Goal: Task Accomplishment & Management: Manage account settings

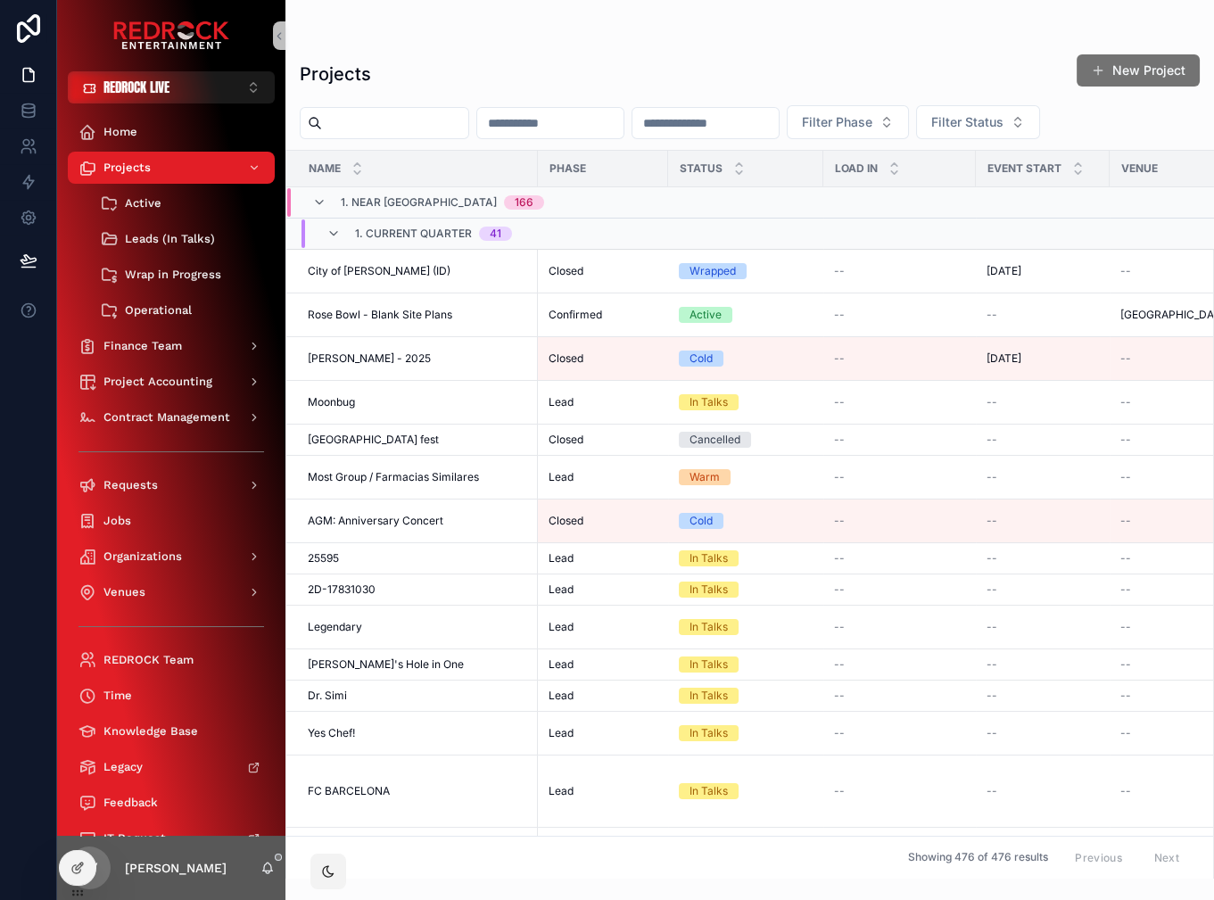
click at [395, 133] on input "scrollable content" at bounding box center [395, 123] width 146 height 25
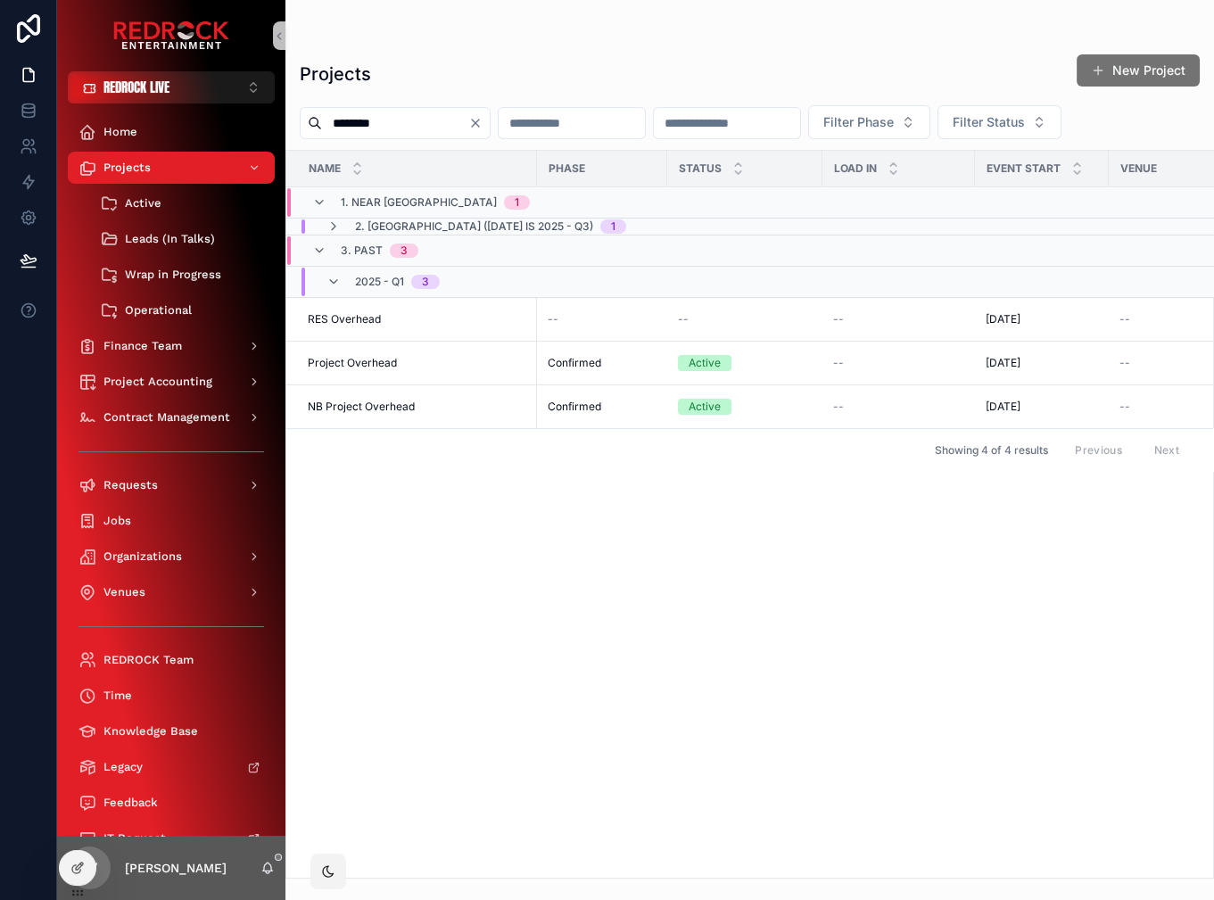
click at [409, 124] on input "********" at bounding box center [395, 123] width 146 height 25
type input "******"
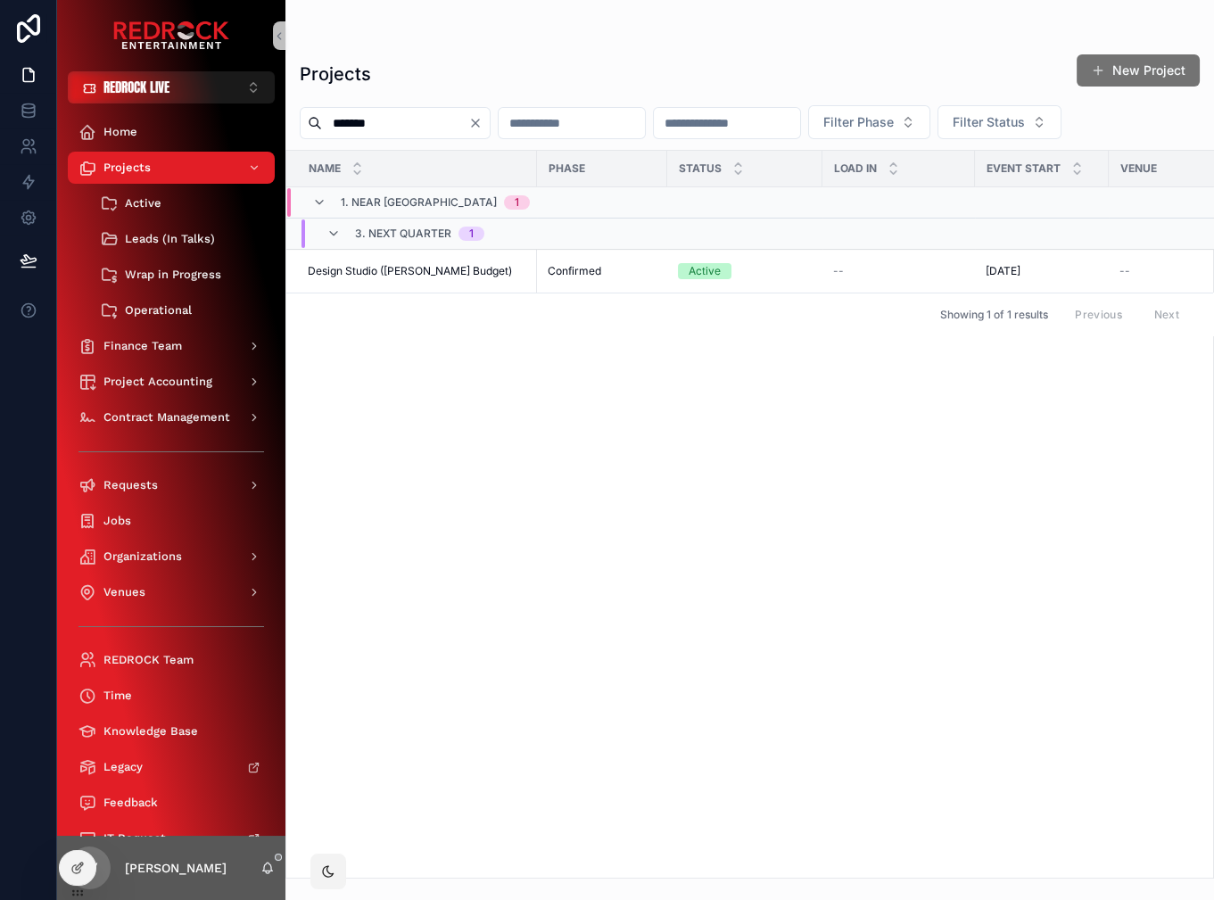
click at [483, 129] on icon "Clear" at bounding box center [475, 123] width 14 height 14
click at [545, 64] on div "Projects New Project" at bounding box center [750, 74] width 900 height 41
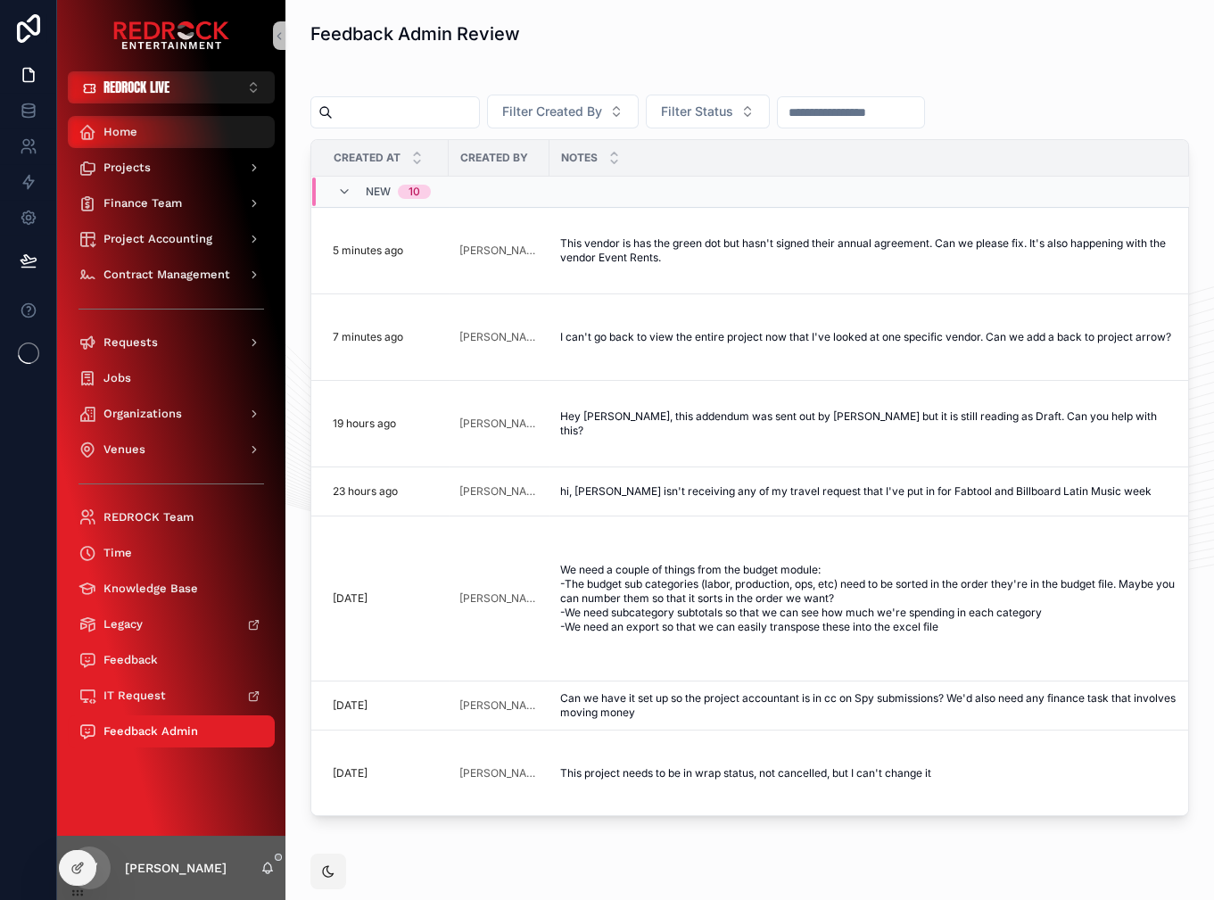
click at [216, 145] on div "Home" at bounding box center [172, 132] width 186 height 29
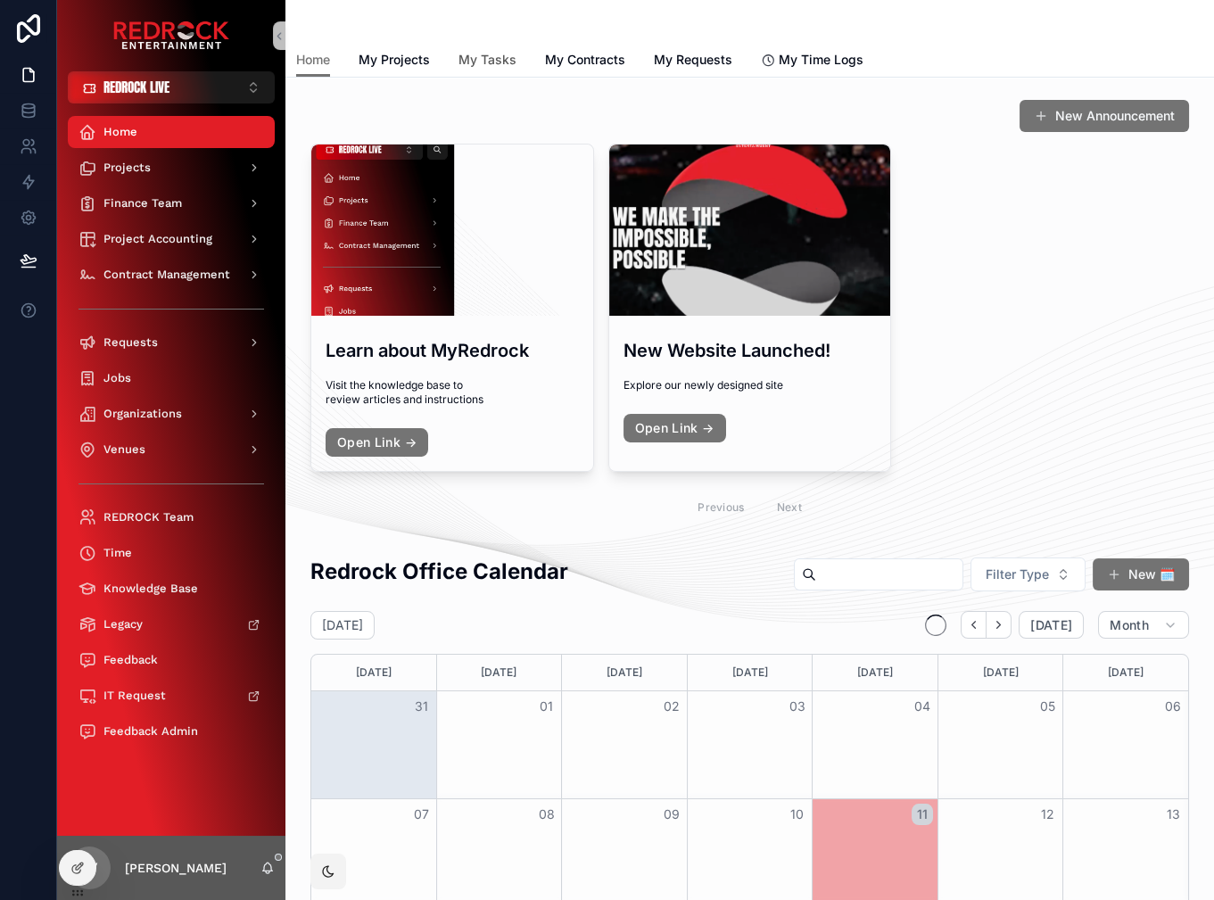
click at [509, 61] on span "My Tasks" at bounding box center [488, 60] width 58 height 18
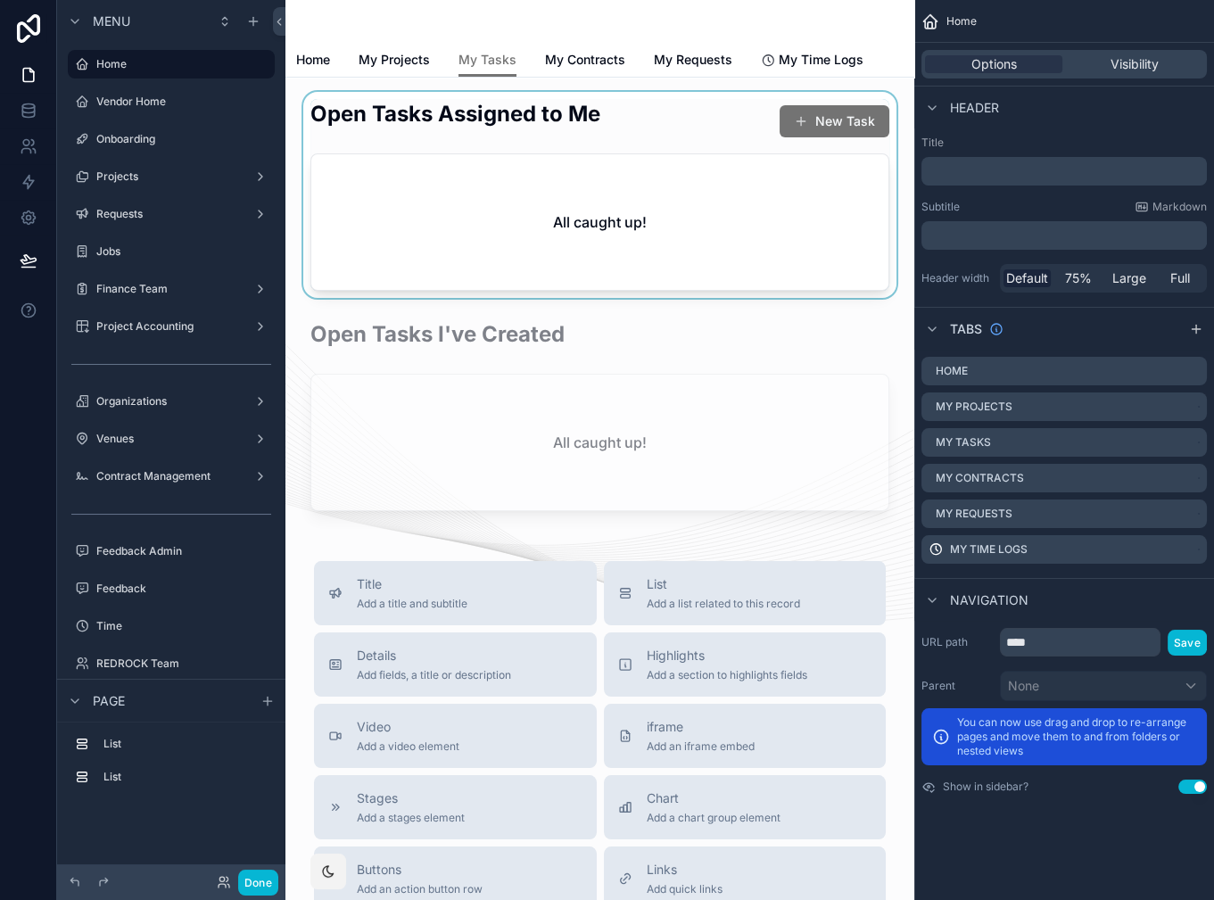
click at [554, 202] on div "scrollable content" at bounding box center [600, 195] width 600 height 206
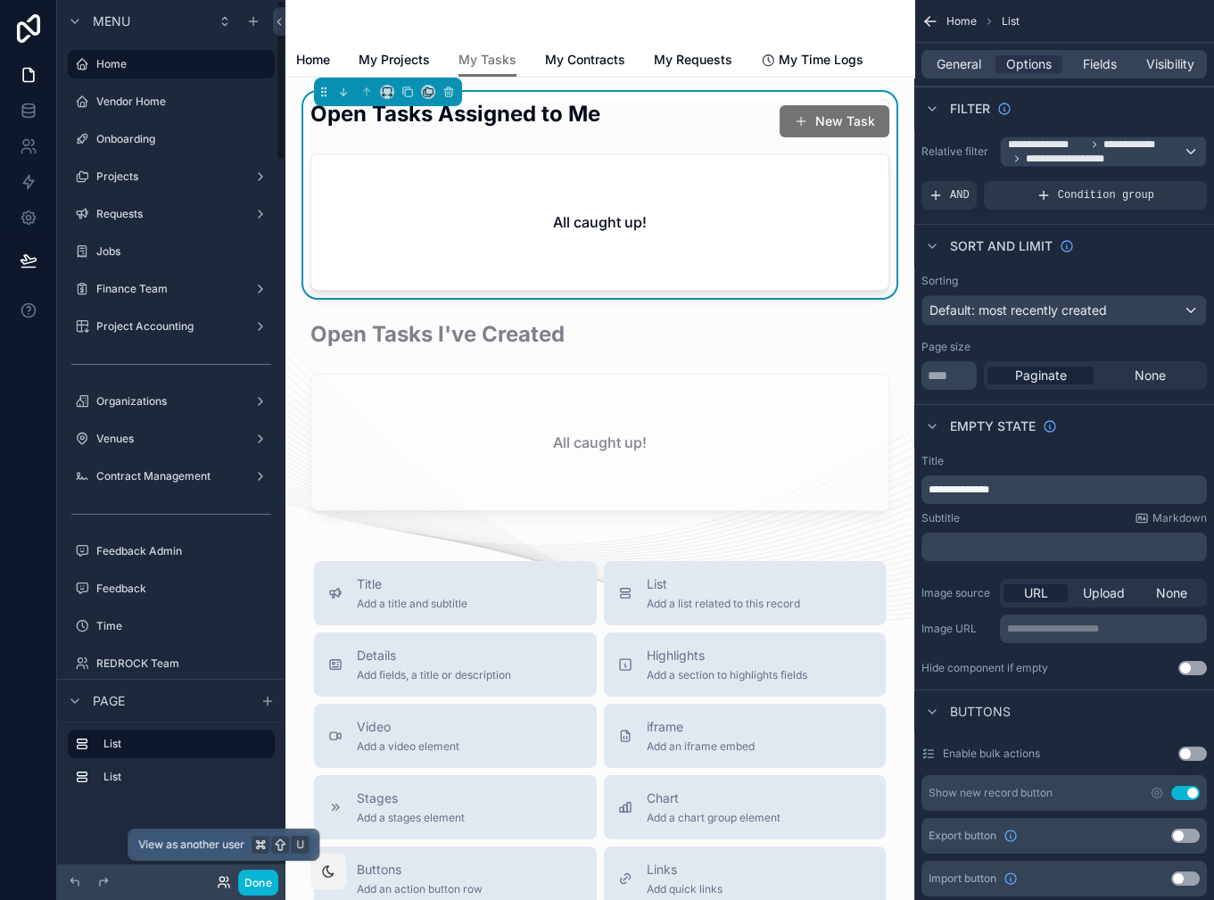
click at [225, 879] on icon at bounding box center [224, 882] width 14 height 14
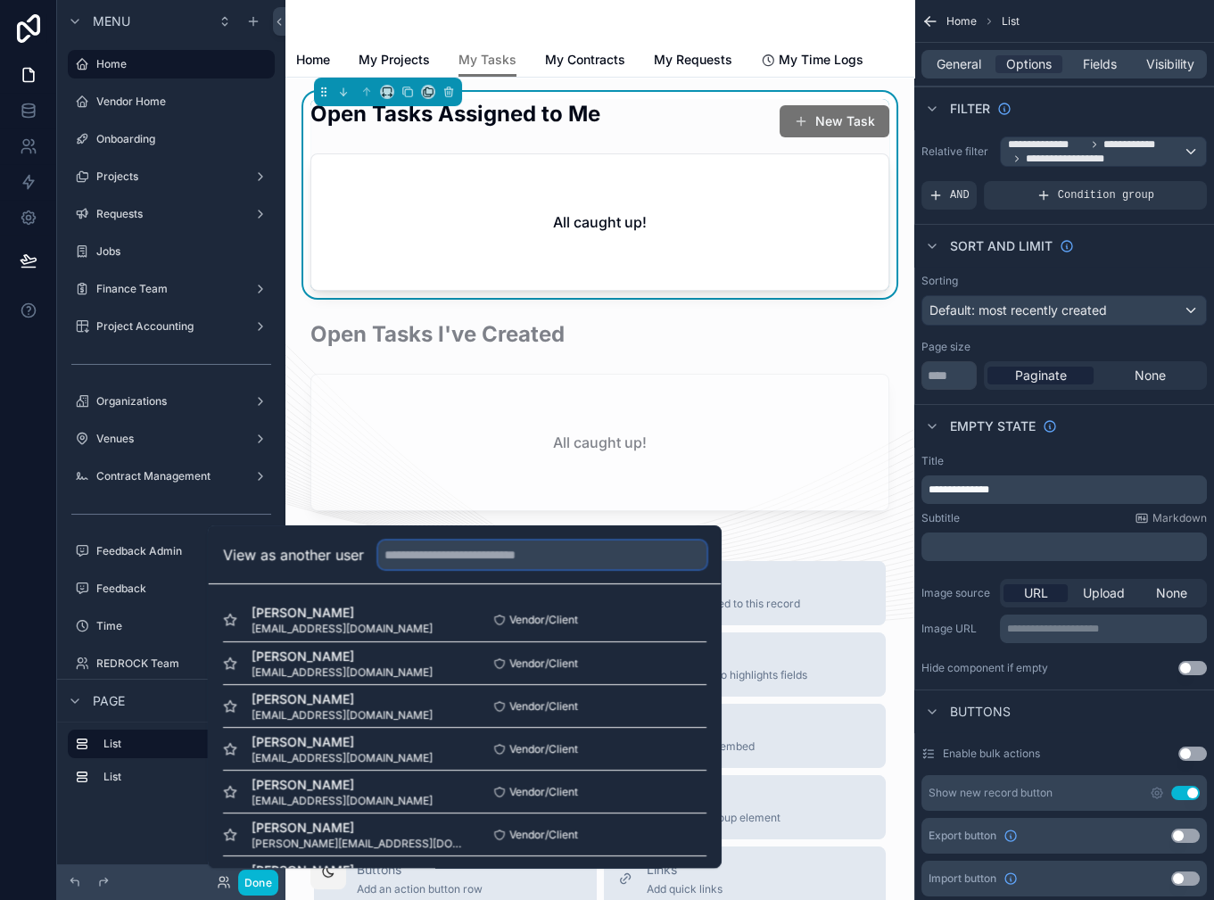
click at [483, 565] on input "text" at bounding box center [542, 555] width 328 height 29
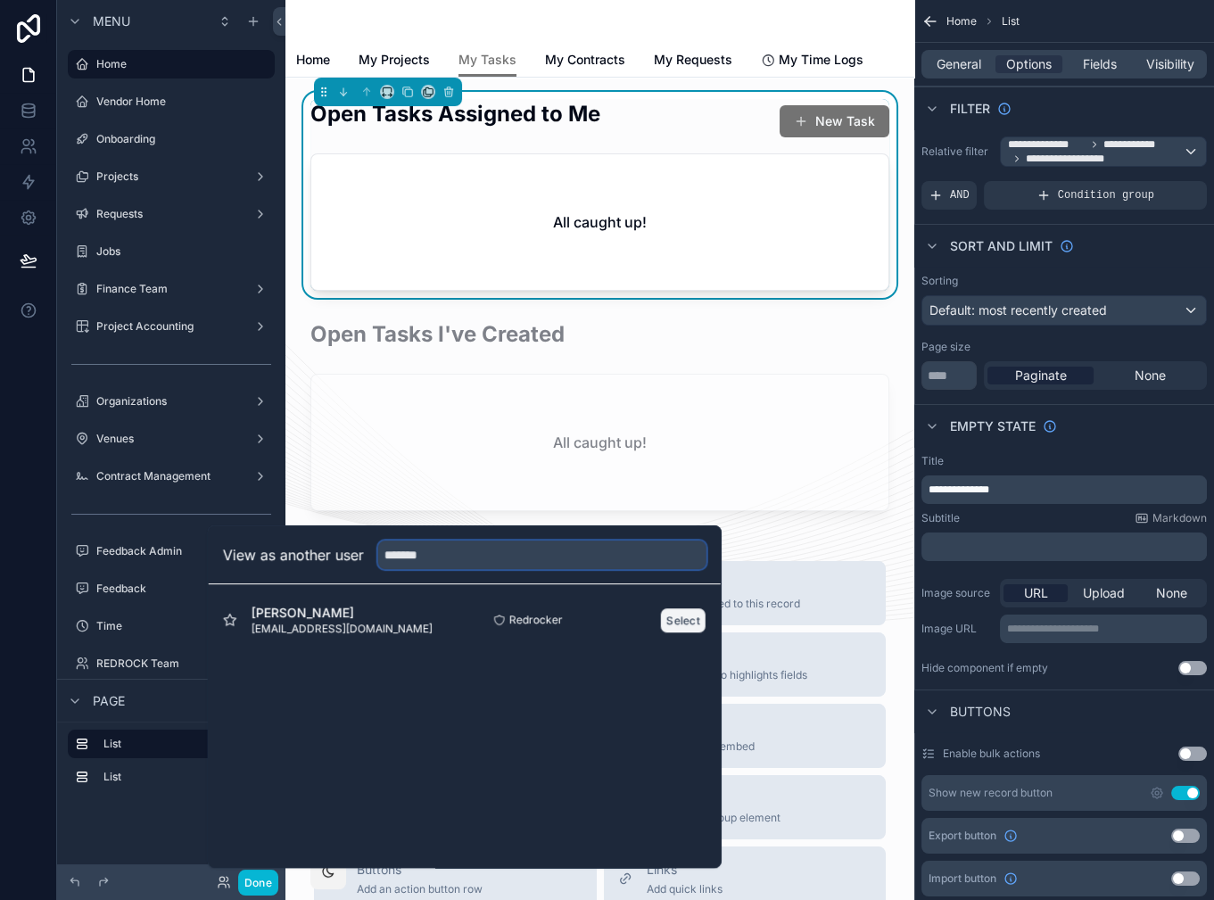
type input "*******"
click at [695, 621] on button "Select" at bounding box center [683, 621] width 46 height 26
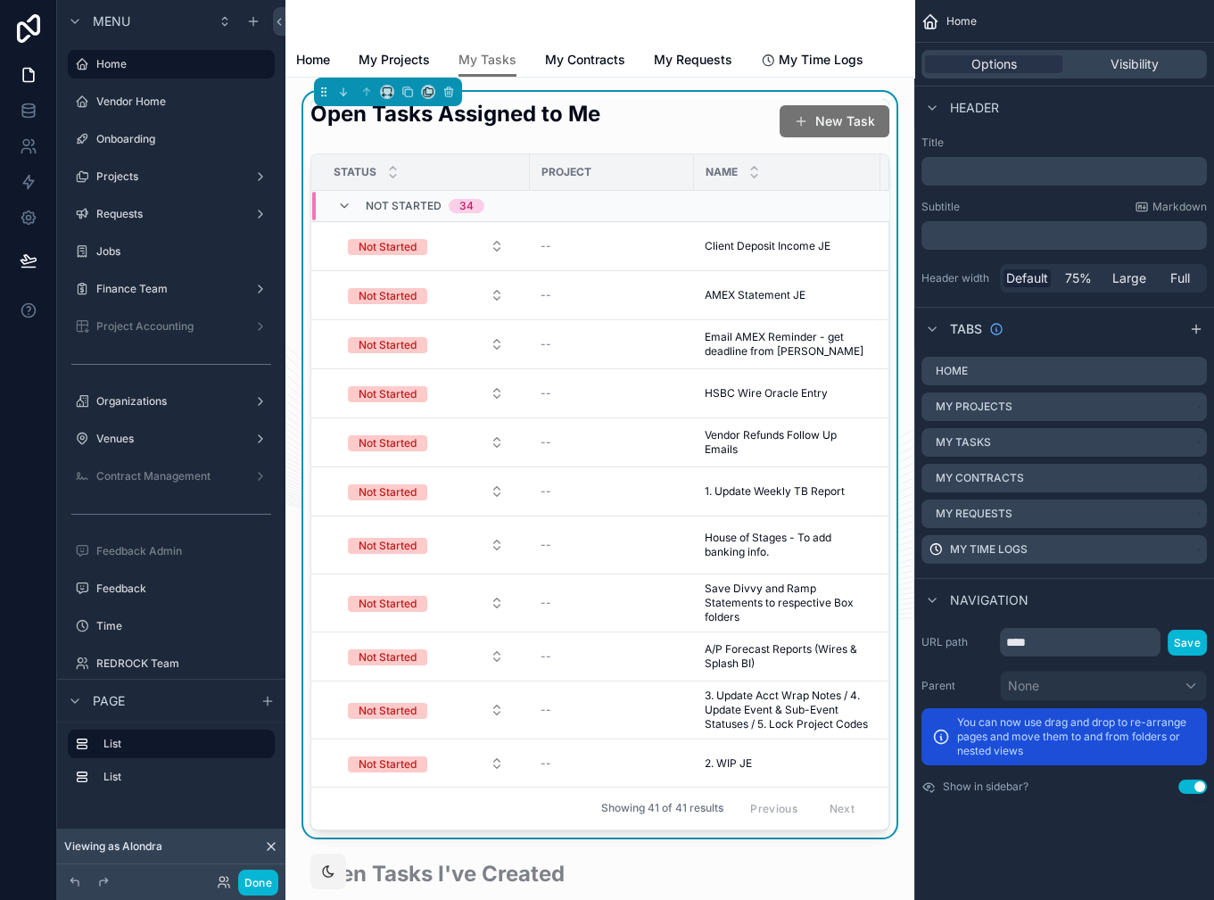
click at [273, 847] on icon at bounding box center [271, 846] width 14 height 14
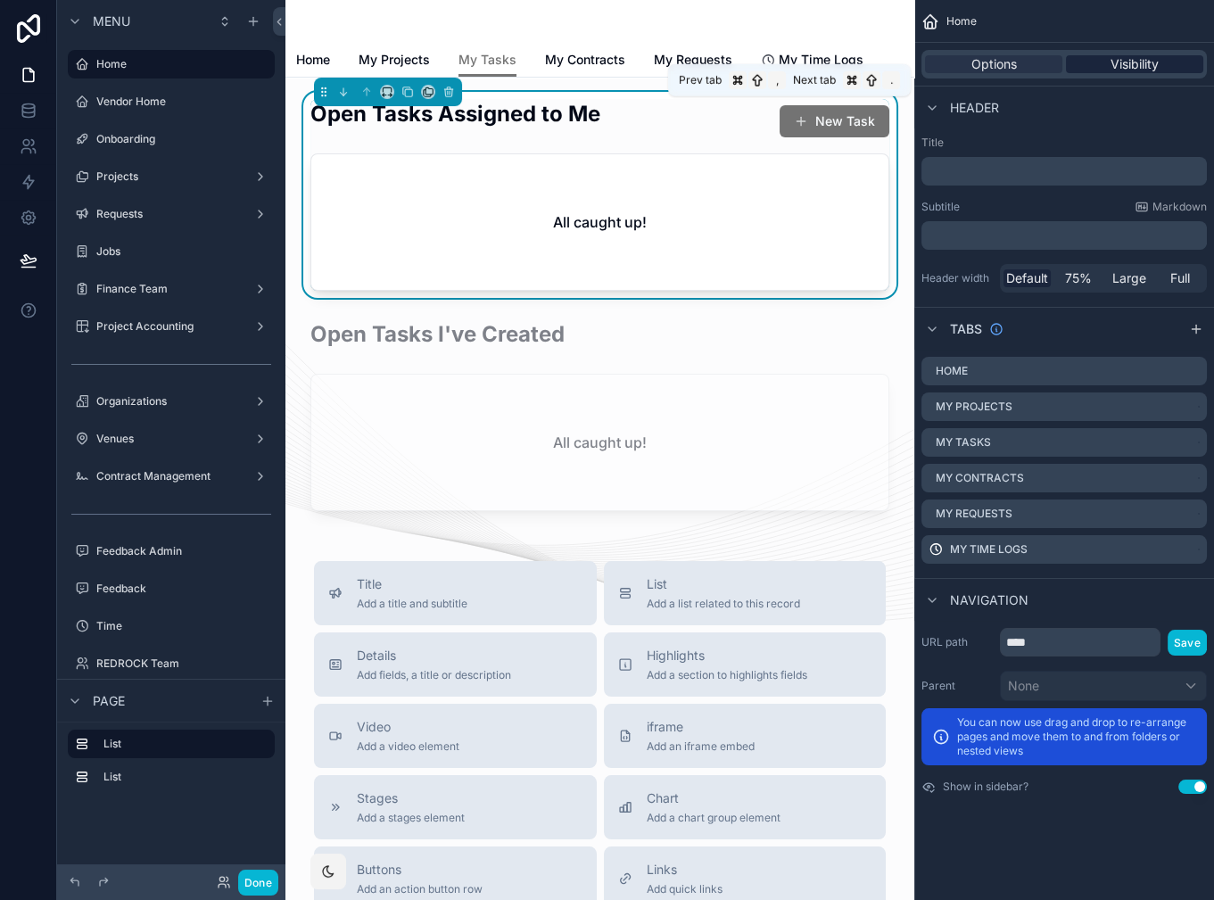
click at [1143, 70] on span "Visibility" at bounding box center [1135, 64] width 48 height 18
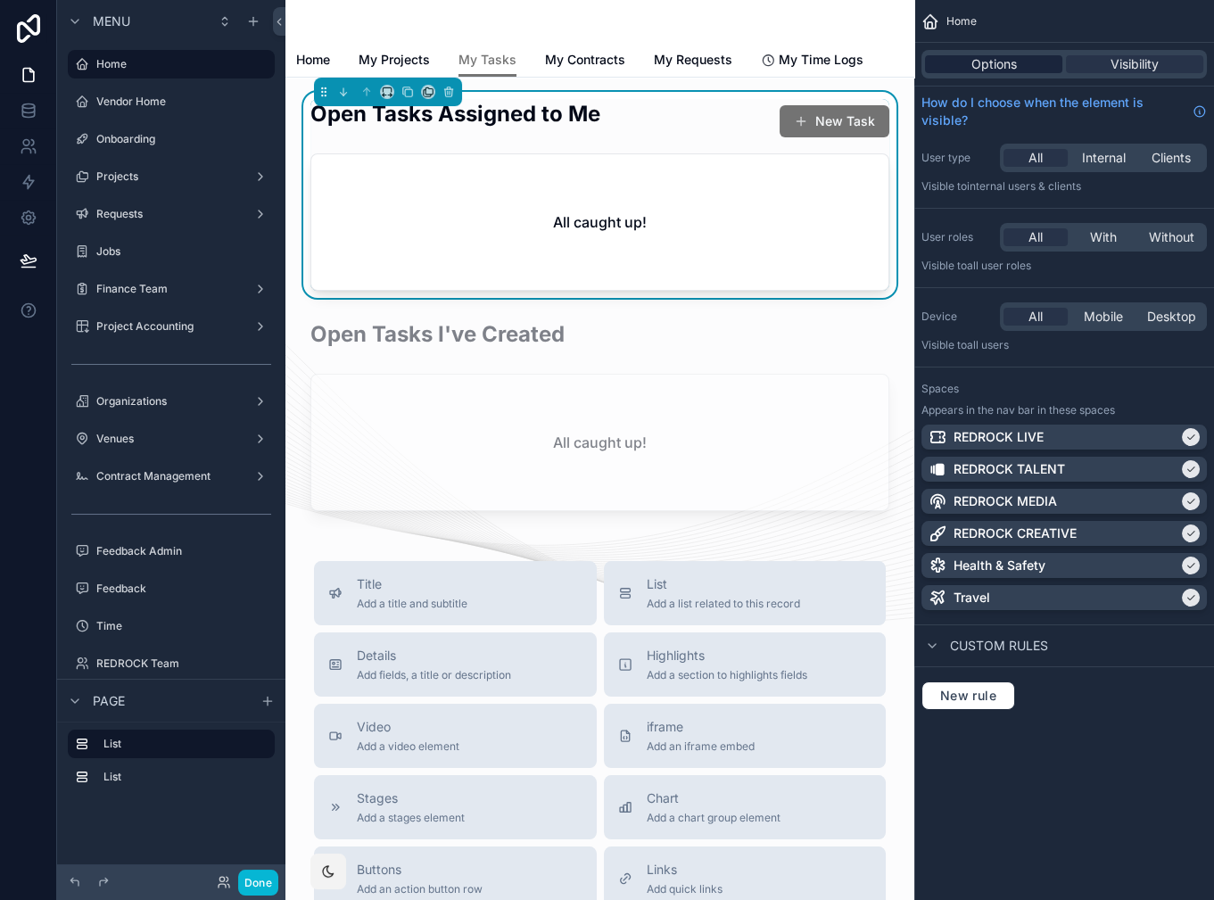
click at [1019, 65] on div "Options" at bounding box center [993, 64] width 137 height 18
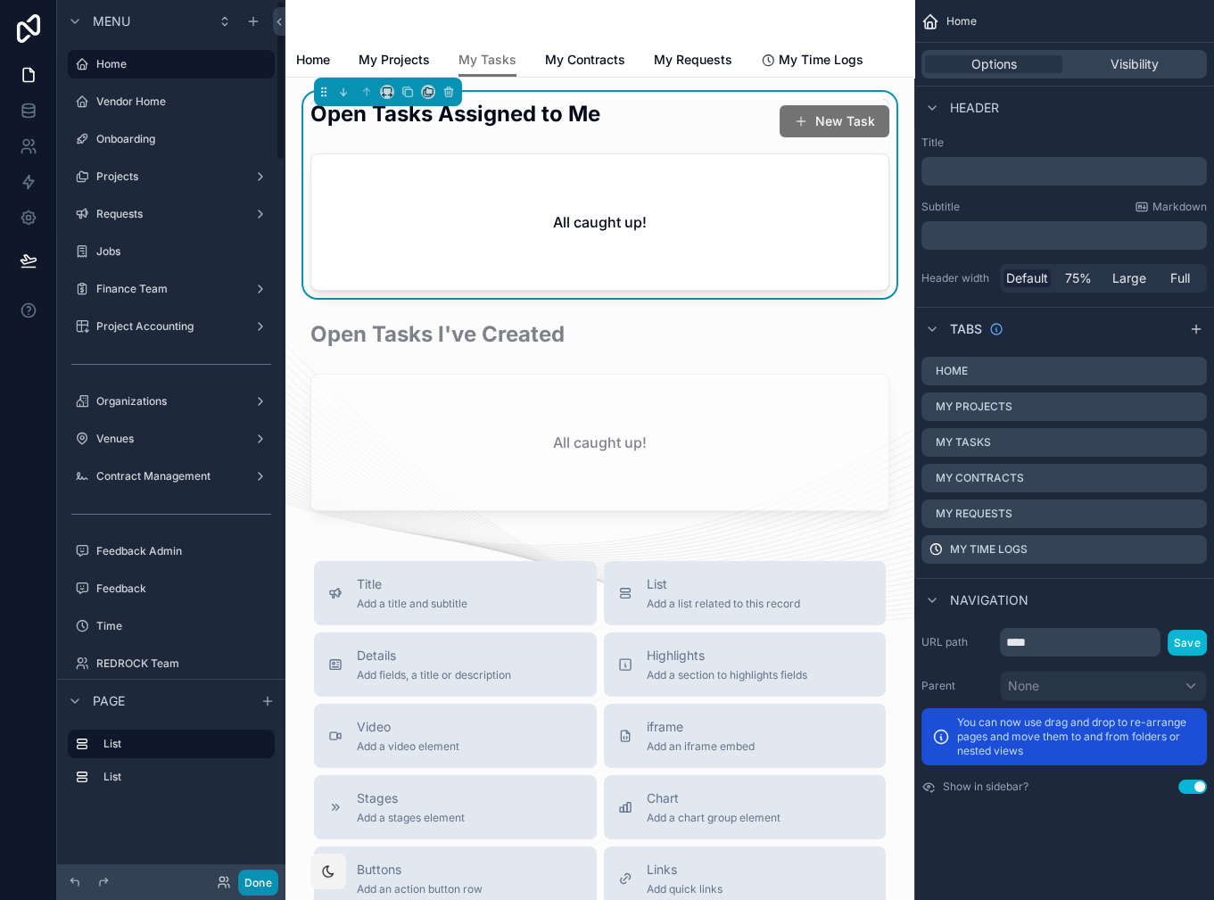
click at [265, 884] on button "Done" at bounding box center [258, 883] width 40 height 26
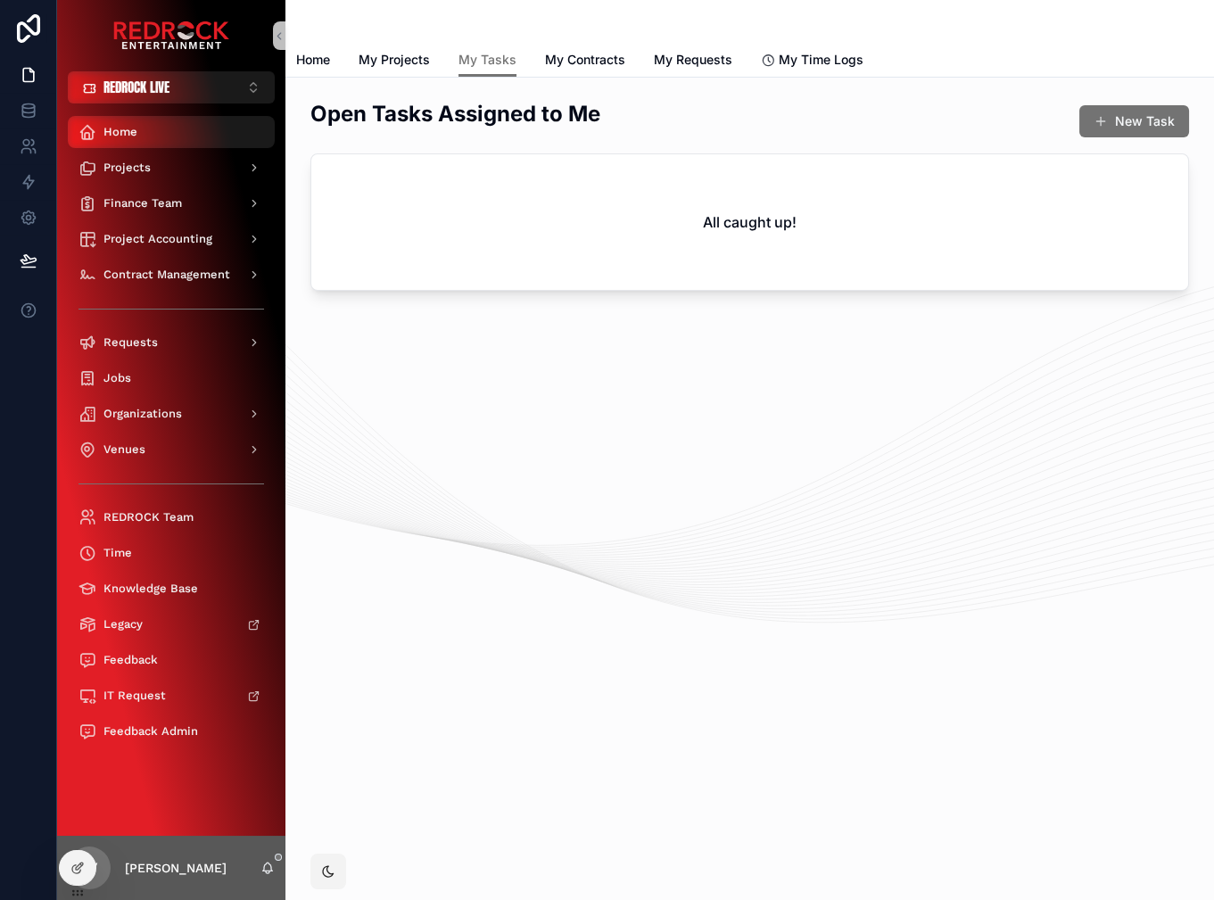
click at [147, 136] on div "Home" at bounding box center [172, 132] width 186 height 29
